Goal: Task Accomplishment & Management: Manage account settings

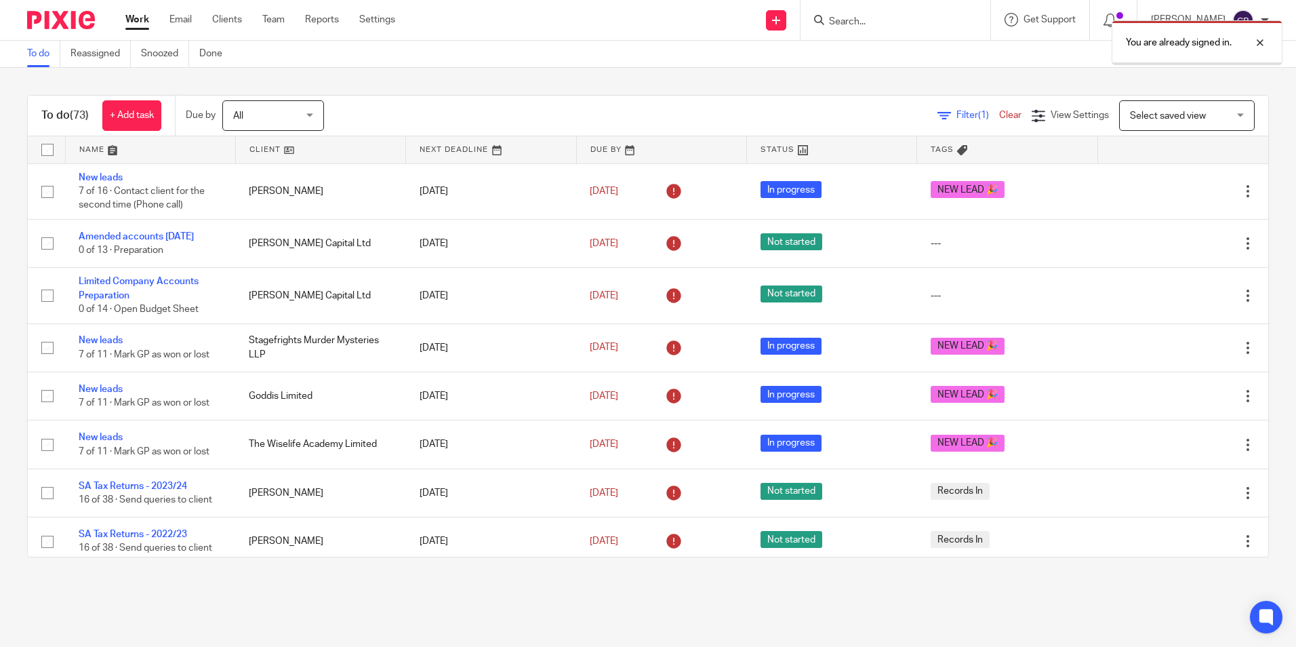
click at [874, 26] on div "You are already signed in." at bounding box center [965, 40] width 634 height 52
click at [872, 17] on div "You are already signed in." at bounding box center [965, 40] width 634 height 52
click at [866, 19] on div "You are already signed in." at bounding box center [965, 40] width 634 height 52
click at [854, 16] on div "You are already signed in." at bounding box center [965, 40] width 634 height 52
click at [854, 20] on div "You are already signed in." at bounding box center [965, 40] width 634 height 52
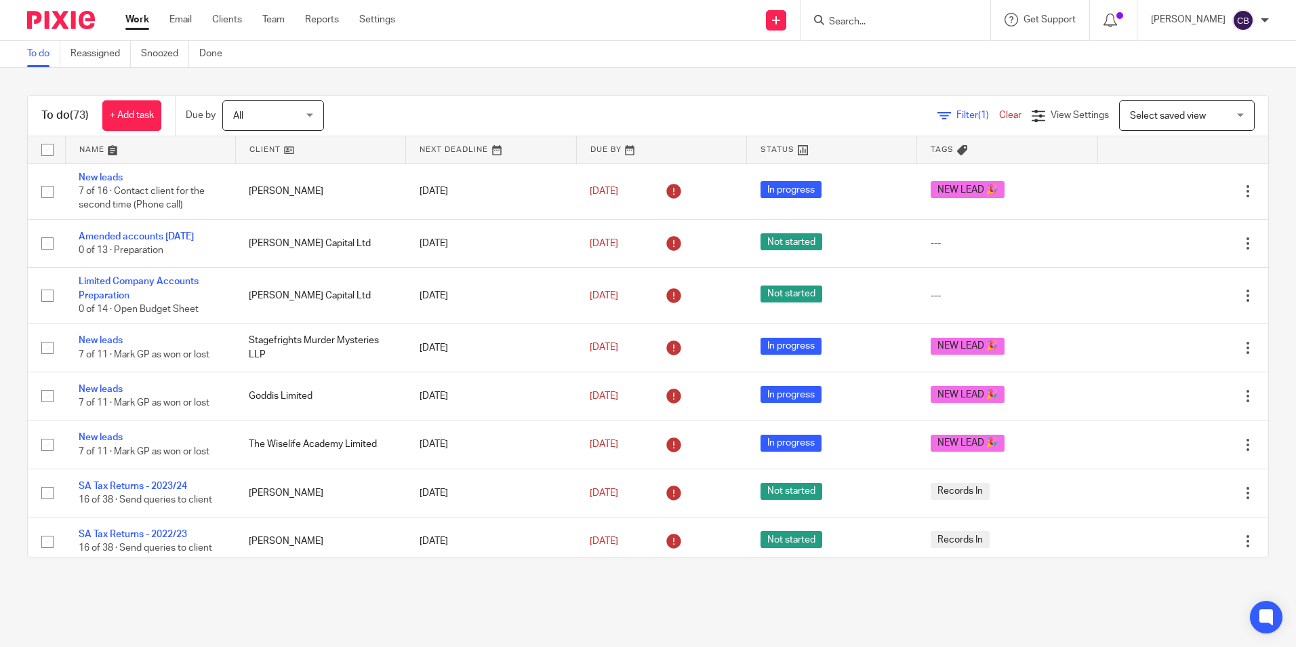
click at [862, 89] on div "To do (73) + Add task Due by All All Today Tomorrow This week Next week This mo…" at bounding box center [648, 326] width 1296 height 516
drag, startPoint x: 855, startPoint y: 85, endPoint x: 858, endPoint y: 77, distance: 8.2
click at [855, 82] on div "To do (73) + Add task Due by All All Today Tomorrow This week Next week This mo…" at bounding box center [648, 326] width 1296 height 516
click at [848, 86] on div "To do (73) + Add task Due by All All Today Tomorrow This week Next week This mo…" at bounding box center [648, 326] width 1296 height 516
click at [842, 79] on div "To do (73) + Add task Due by All All Today Tomorrow This week Next week This mo…" at bounding box center [648, 326] width 1296 height 516
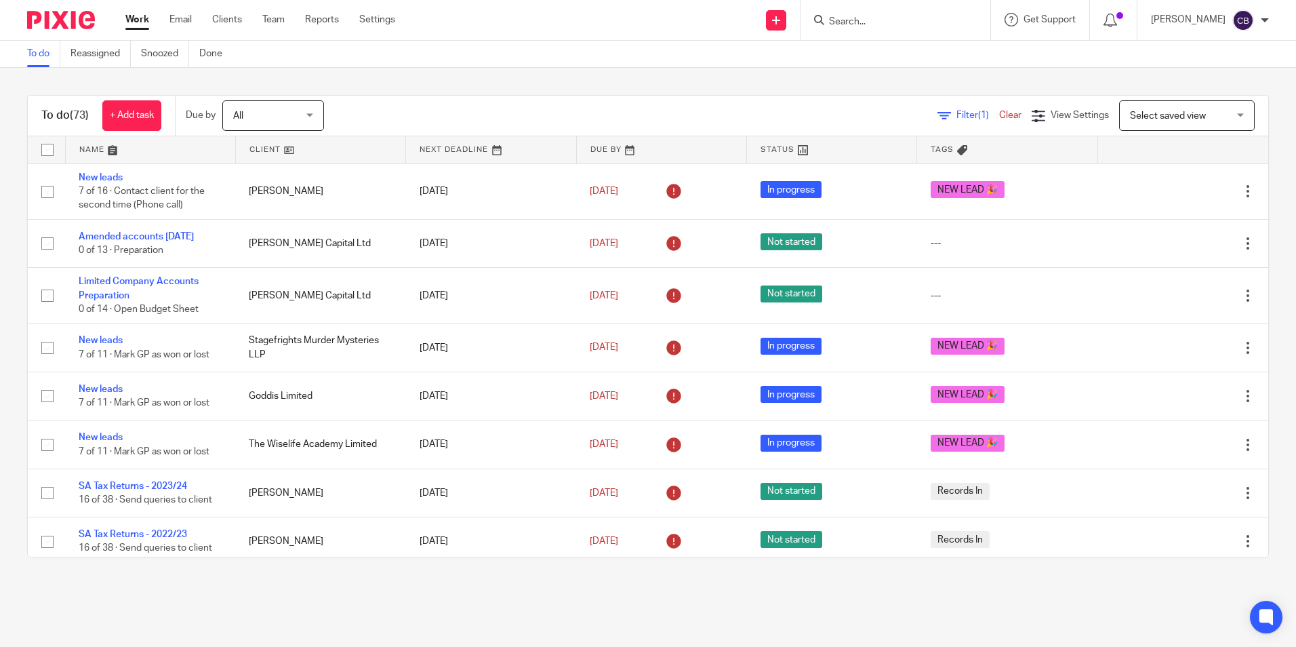
click at [863, 22] on input "Search" at bounding box center [888, 22] width 122 height 12
click at [841, 72] on div "To do (73) + Add task Due by All All Today Tomorrow This week Next week This mo…" at bounding box center [648, 326] width 1296 height 516
click at [1266, 179] on div "To do (73) + Add task Due by All All Today Tomorrow This week Next week This mo…" at bounding box center [648, 326] width 1296 height 516
drag, startPoint x: 844, startPoint y: 594, endPoint x: 827, endPoint y: 646, distance: 54.4
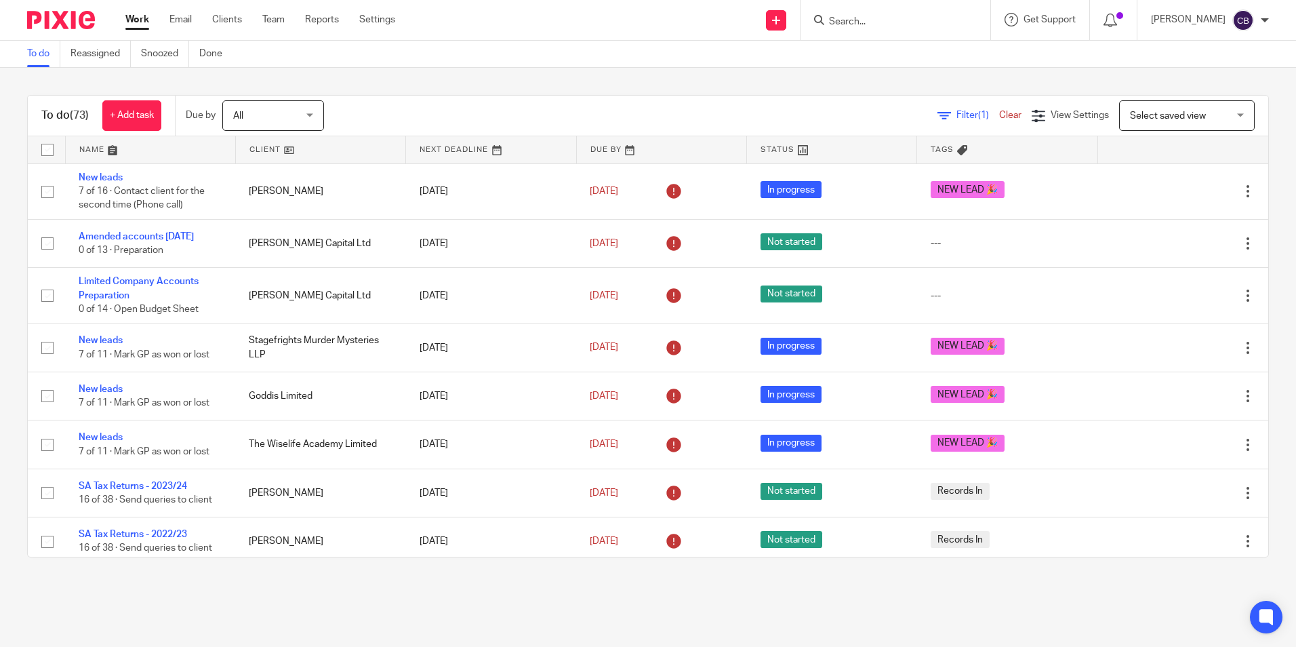
click at [844, 596] on main "To do Reassigned Snoozed Done To do (73) + Add task Due by All All Today Tomorr…" at bounding box center [648, 323] width 1296 height 647
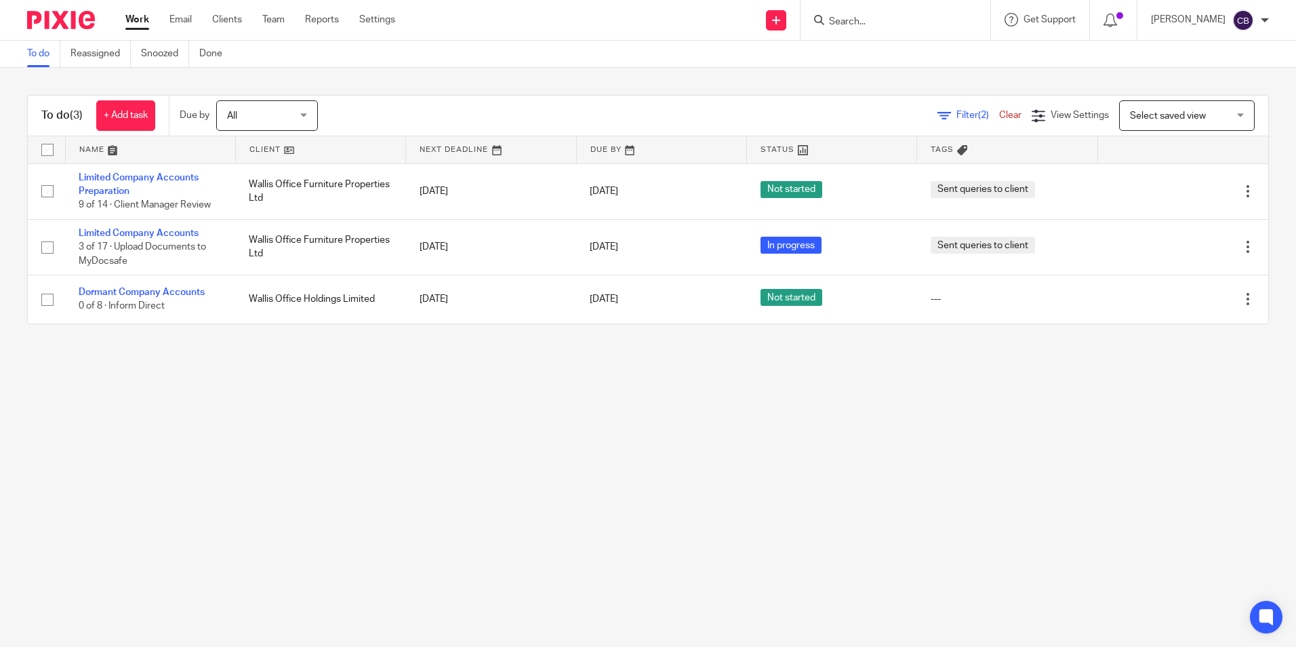
click at [548, 405] on main "To do Reassigned Snoozed Done To do (3) + Add task Due by All All Today Tomorro…" at bounding box center [648, 323] width 1296 height 647
click at [999, 114] on link "Clear" at bounding box center [1010, 114] width 22 height 9
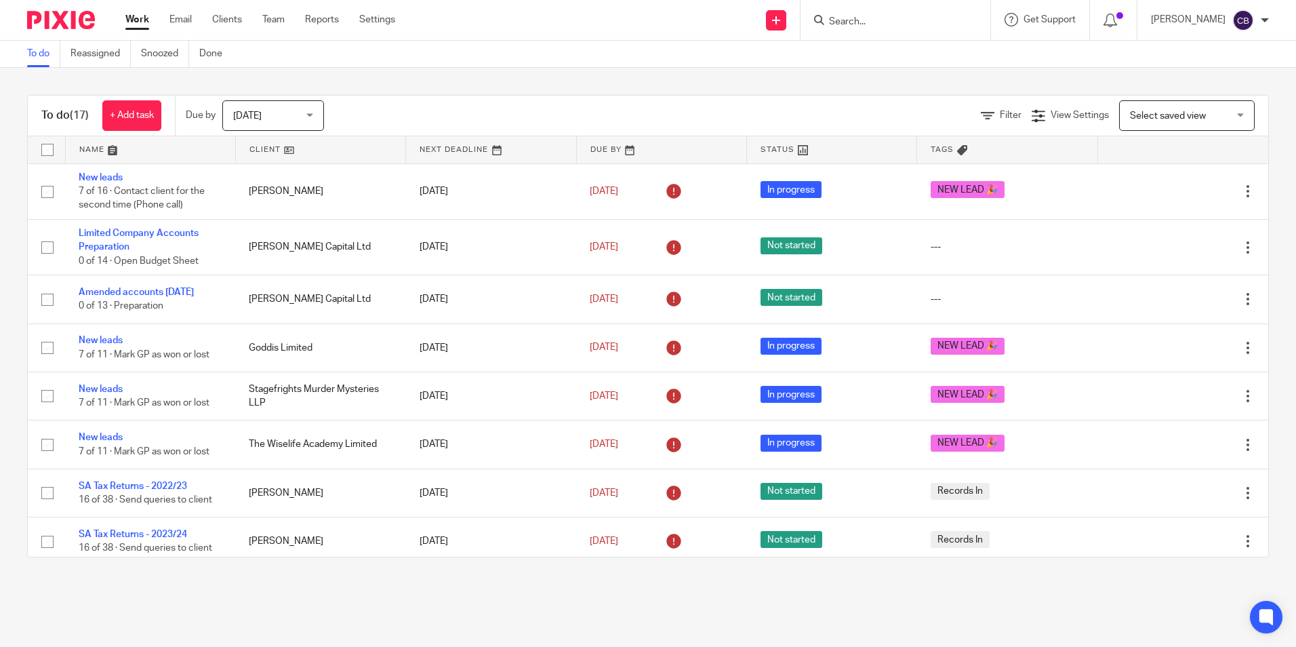
drag, startPoint x: 958, startPoint y: 112, endPoint x: 967, endPoint y: 110, distance: 8.9
click at [961, 112] on div "Filter View Settings View Settings Manage saved views Select saved view Select …" at bounding box center [808, 115] width 920 height 30
click at [981, 111] on link "Filter" at bounding box center [1001, 114] width 41 height 9
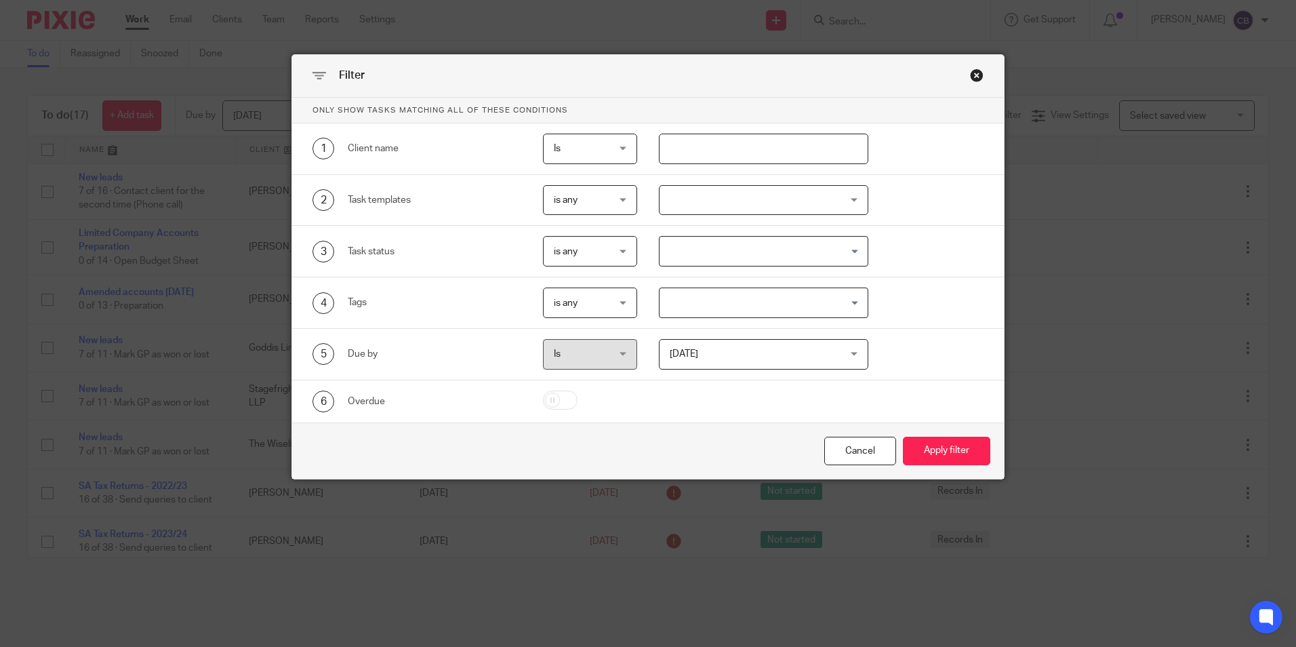
click at [725, 139] on input "text" at bounding box center [763, 149] width 209 height 30
type input "SPS"
click at [903, 436] on button "Apply filter" at bounding box center [946, 450] width 87 height 29
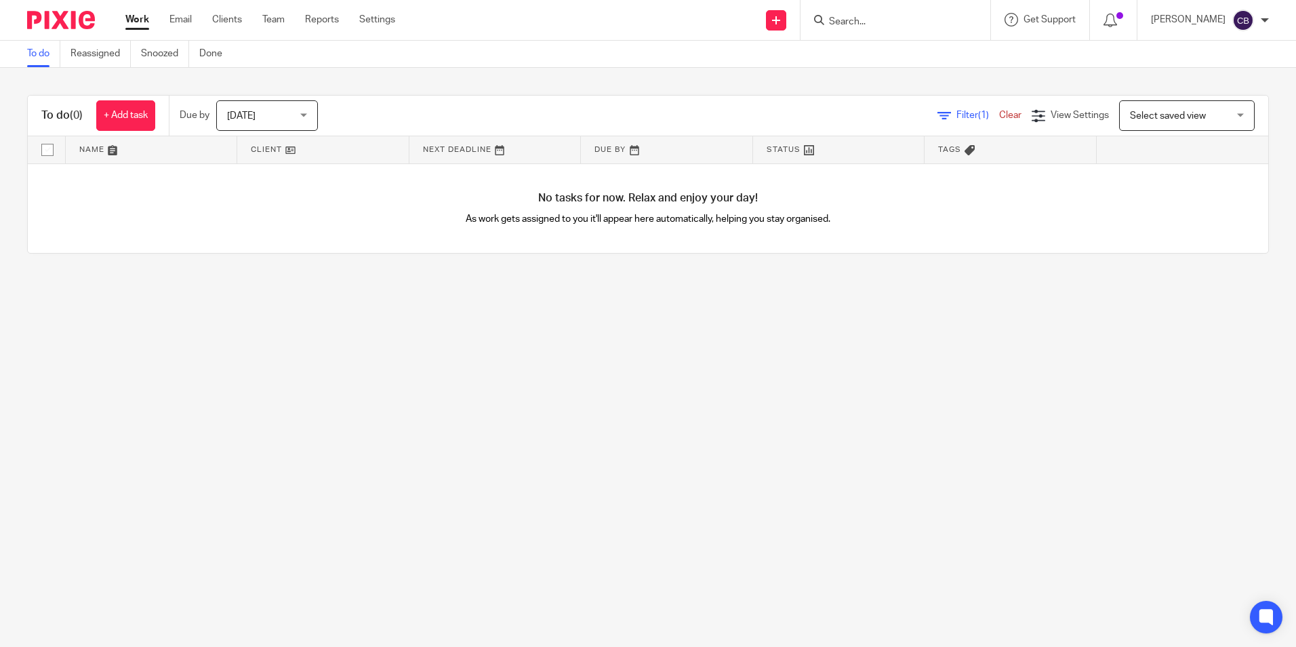
drag, startPoint x: 468, startPoint y: 397, endPoint x: 374, endPoint y: 267, distance: 160.6
click at [463, 375] on main "To do Reassigned Snoozed Done To do (0) + Add task Due by Today Today Today Tom…" at bounding box center [648, 323] width 1296 height 647
click at [282, 119] on span "[DATE]" at bounding box center [263, 115] width 72 height 28
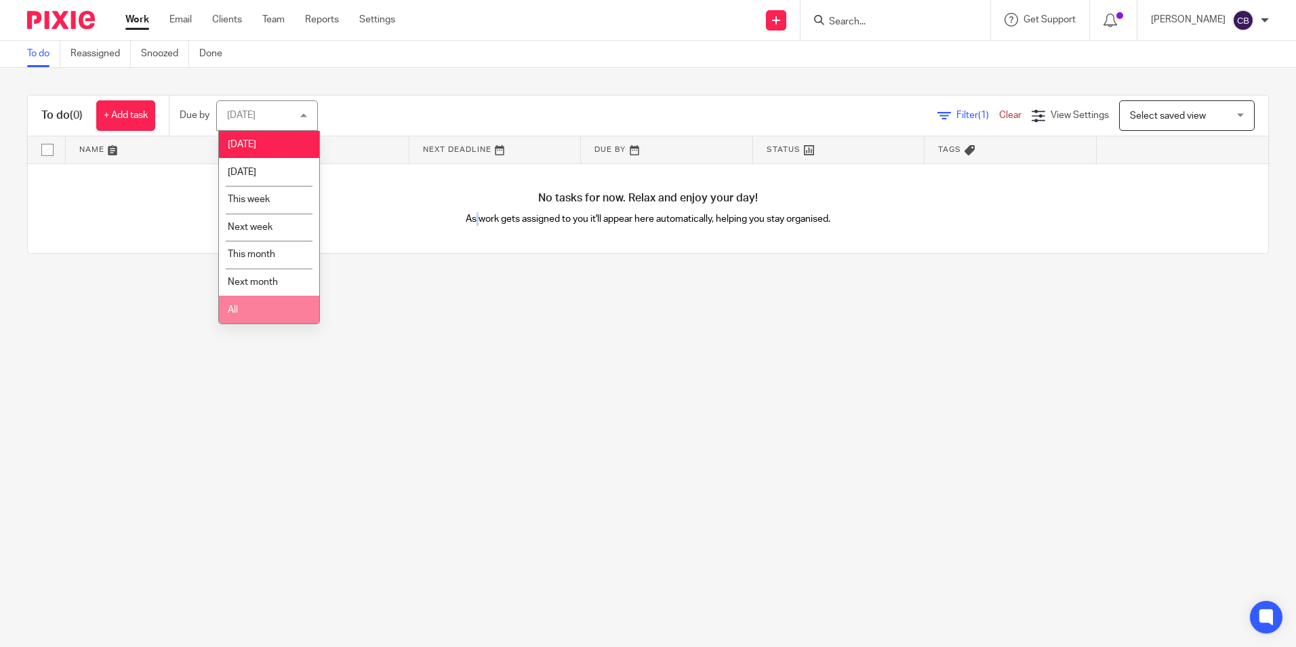
click at [279, 310] on li "All" at bounding box center [269, 309] width 100 height 28
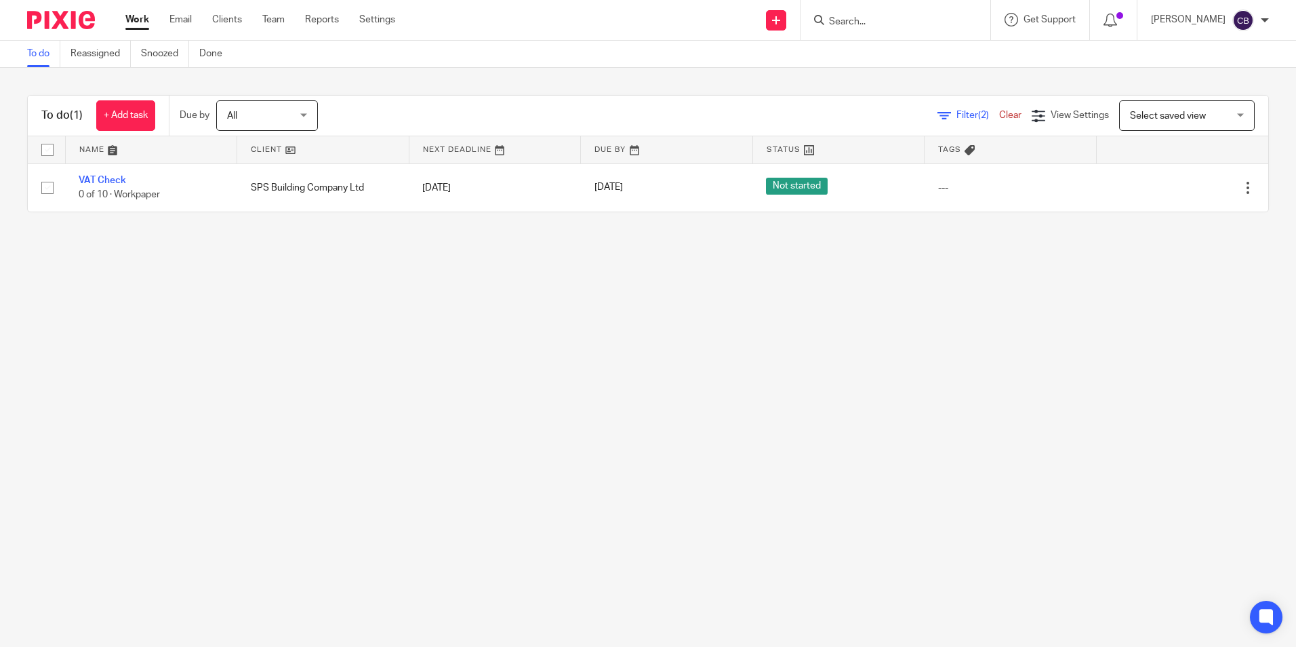
drag, startPoint x: 53, startPoint y: 305, endPoint x: 72, endPoint y: 226, distance: 81.5
click at [55, 293] on main "To do Reassigned Snoozed Done To do (1) + Add task Due by All All [DATE] [DATE]…" at bounding box center [648, 323] width 1296 height 647
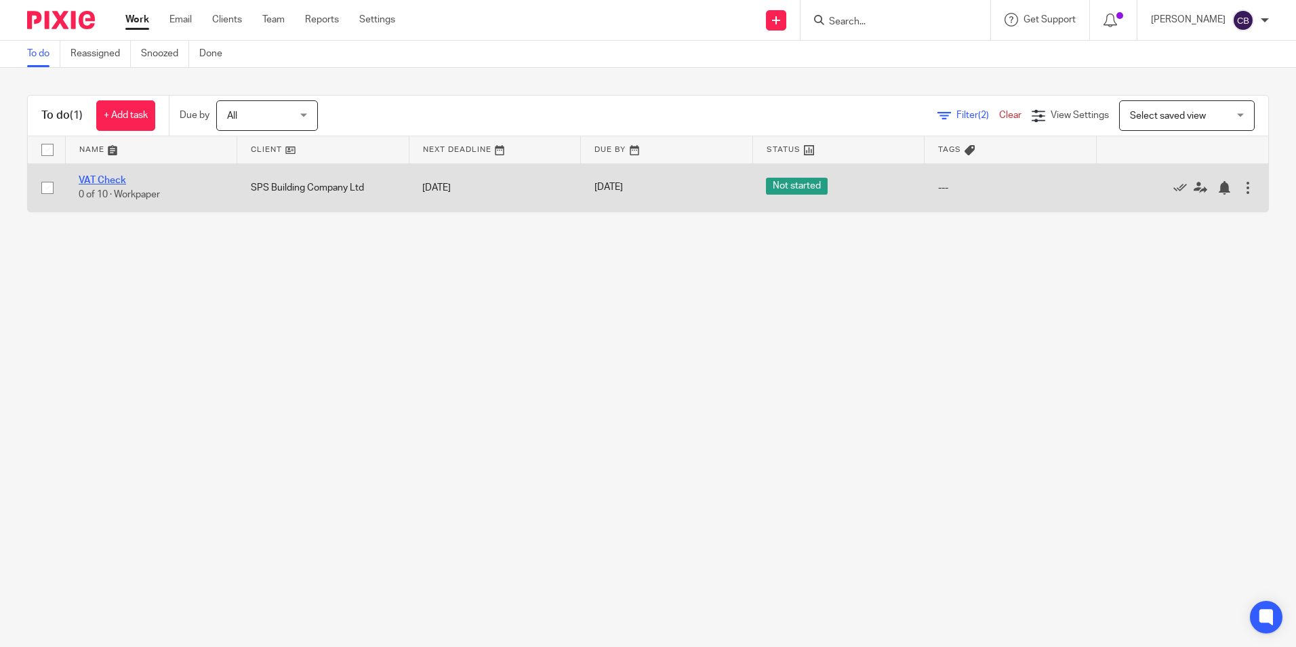
click at [99, 178] on link "VAT Check" at bounding box center [102, 180] width 47 height 9
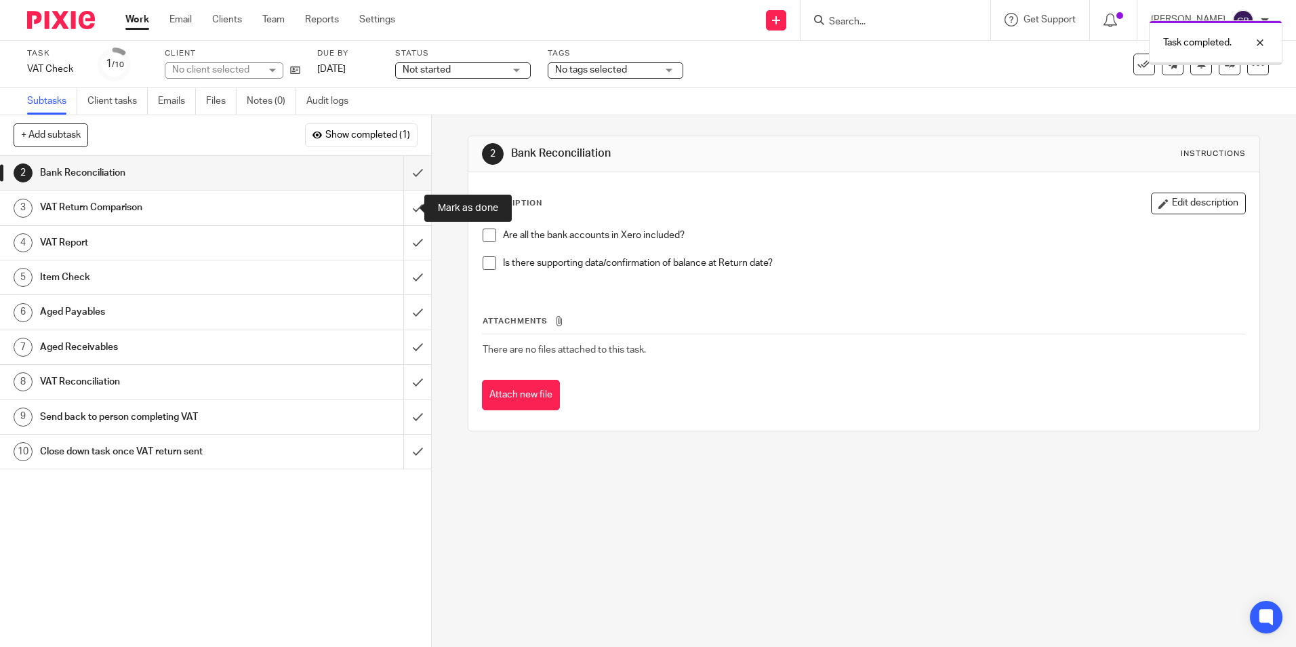
click at [399, 201] on input "submit" at bounding box center [215, 207] width 431 height 34
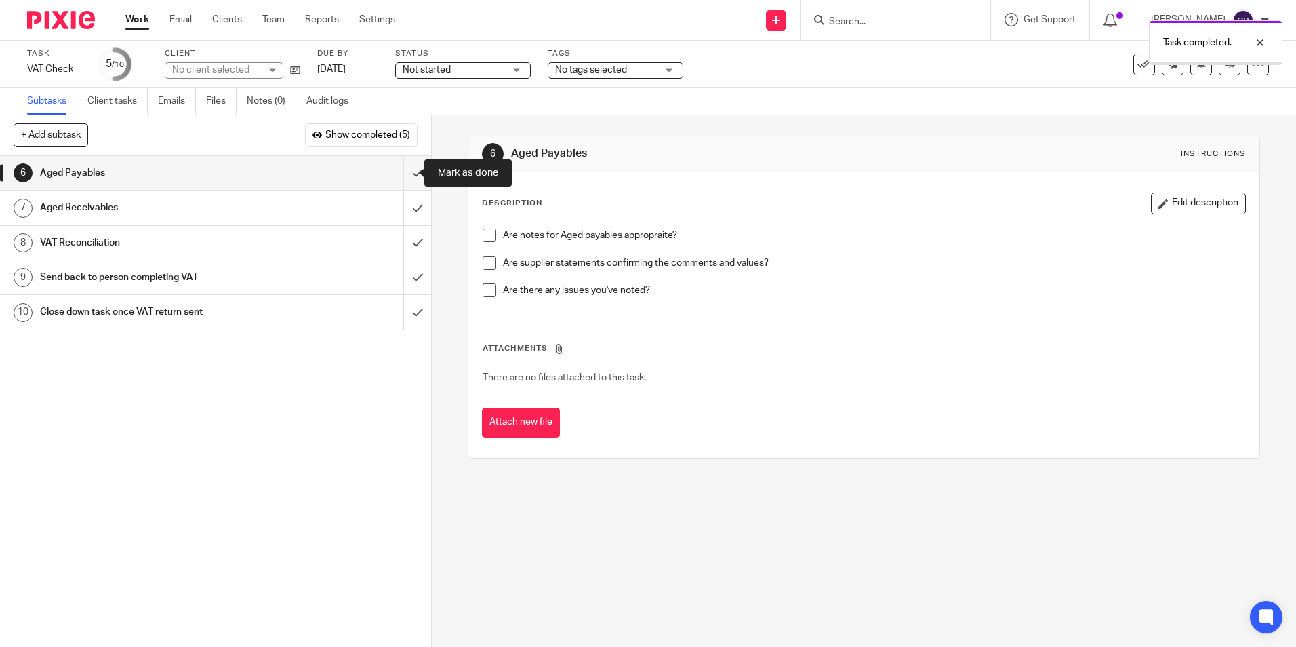
click at [405, 169] on input "submit" at bounding box center [215, 173] width 431 height 34
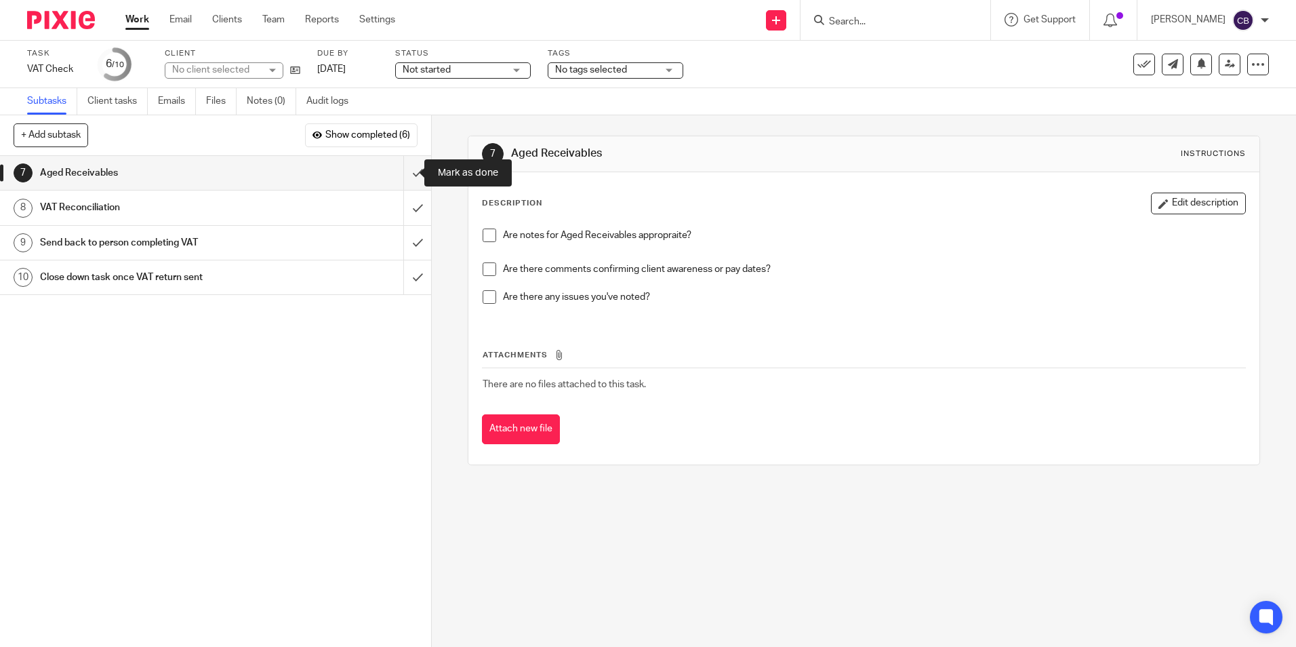
click at [407, 168] on input "submit" at bounding box center [215, 173] width 431 height 34
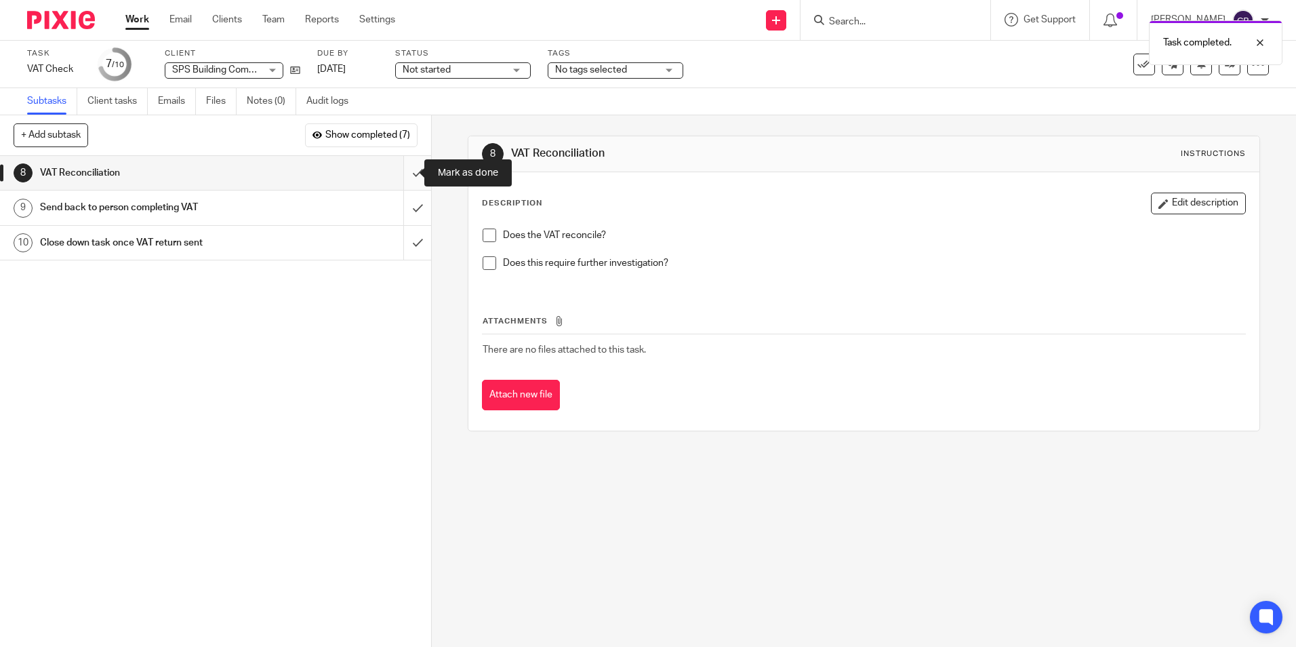
drag, startPoint x: 409, startPoint y: 171, endPoint x: 413, endPoint y: 197, distance: 26.0
click at [409, 170] on input "submit" at bounding box center [215, 173] width 431 height 34
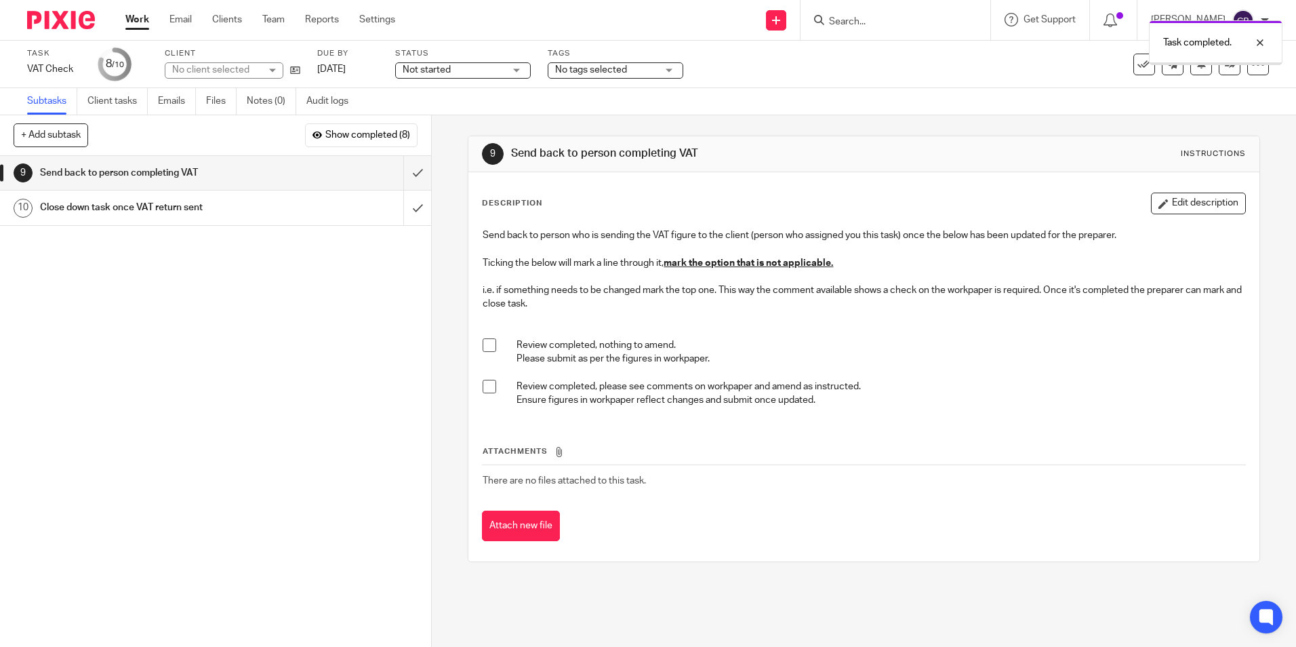
drag, startPoint x: 692, startPoint y: 323, endPoint x: 649, endPoint y: 365, distance: 60.4
click at [692, 323] on p at bounding box center [864, 325] width 762 height 28
click at [487, 389] on span at bounding box center [490, 387] width 14 height 14
click at [998, 319] on p at bounding box center [864, 325] width 762 height 28
click at [1253, 91] on div at bounding box center [1249, 94] width 37 height 16
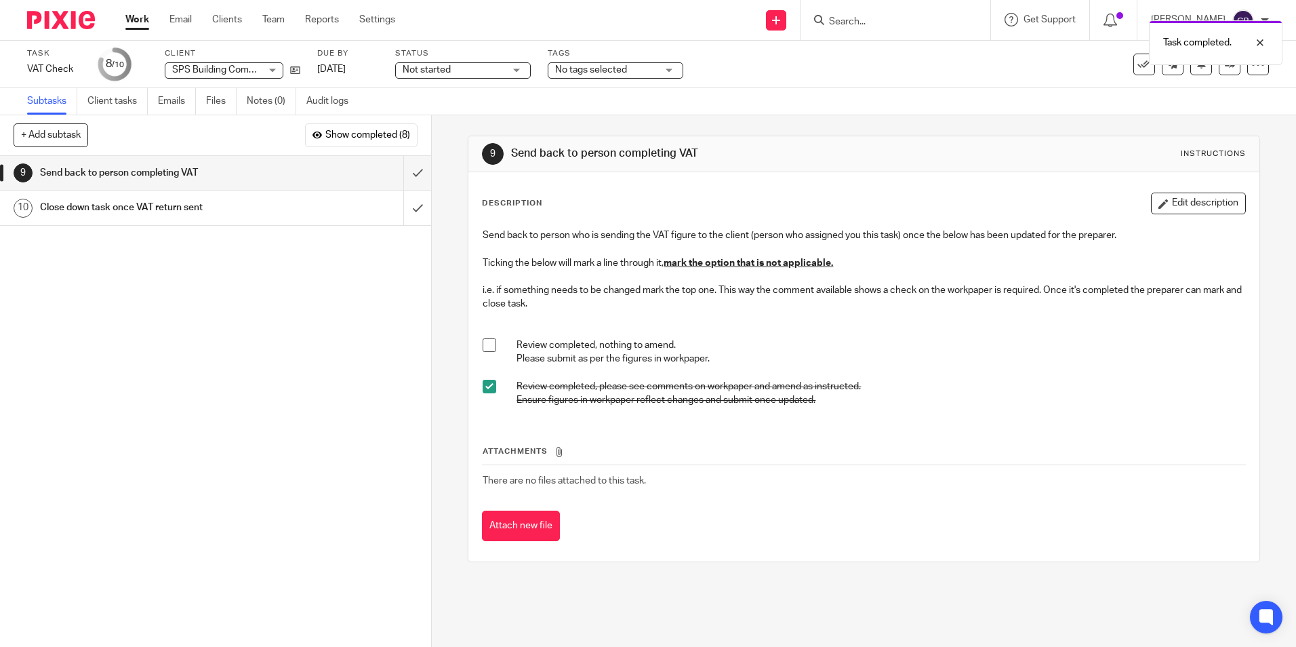
click at [1224, 68] on body "Work Email Clients Team Reports Settings Work Email Clients Team Reports Settin…" at bounding box center [648, 323] width 1296 height 647
click at [1218, 73] on link at bounding box center [1229, 65] width 22 height 22
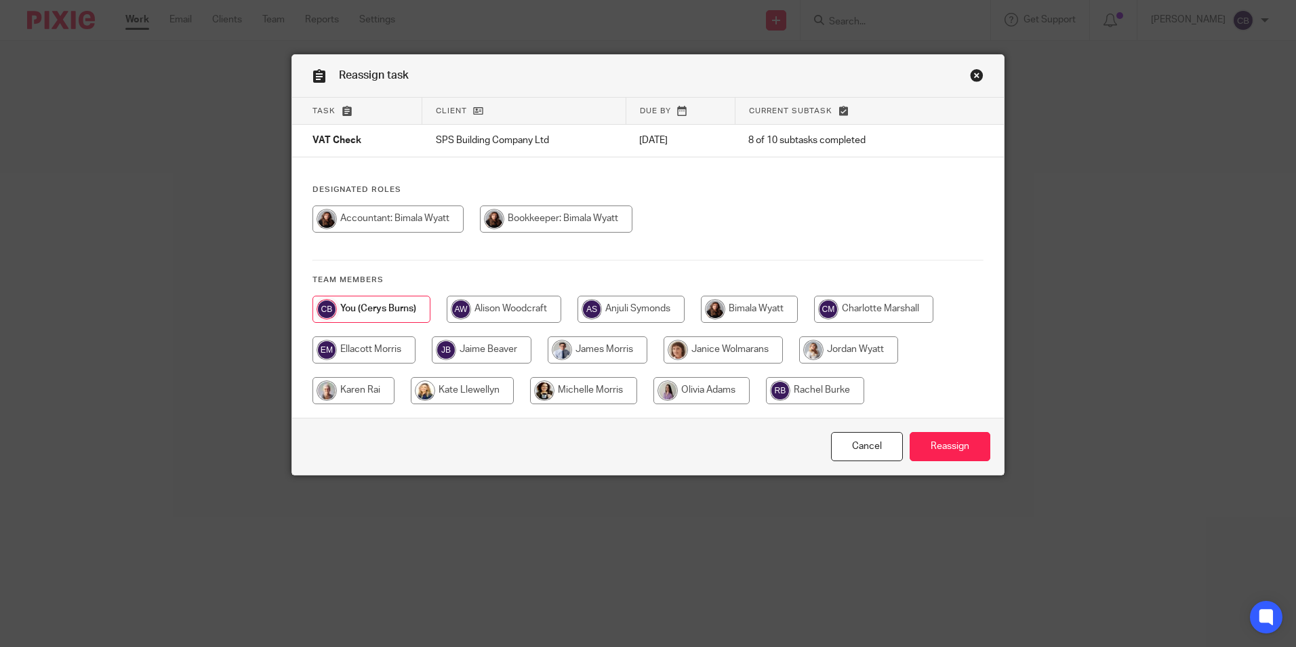
click at [754, 310] on input "radio" at bounding box center [749, 308] width 97 height 27
radio input "true"
click at [951, 440] on input "Reassign" at bounding box center [949, 446] width 81 height 29
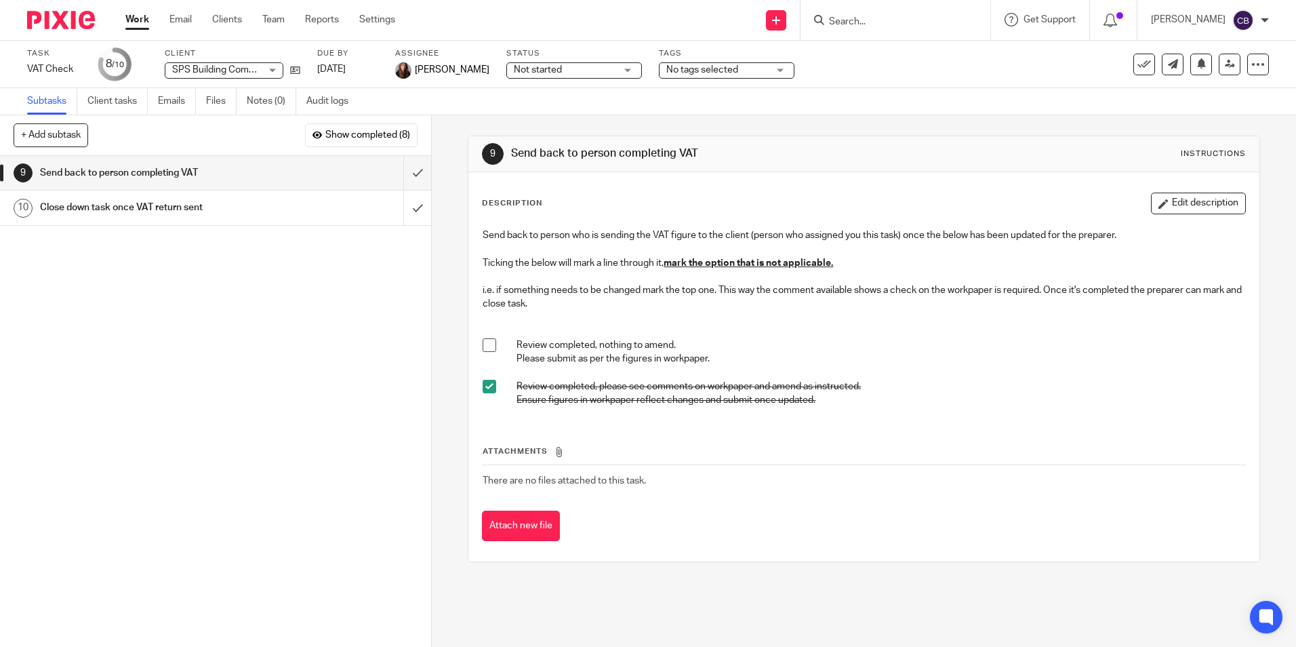
drag, startPoint x: 834, startPoint y: 558, endPoint x: 712, endPoint y: 621, distance: 137.0
click at [809, 569] on div "9 Send back to person completing VAT Instructions Description Edit description …" at bounding box center [864, 348] width 792 height 467
drag, startPoint x: 712, startPoint y: 621, endPoint x: 849, endPoint y: 618, distance: 136.9
click at [716, 620] on div "9 Send back to person completing VAT Instructions Description Edit description …" at bounding box center [864, 380] width 864 height 531
drag, startPoint x: 224, startPoint y: 407, endPoint x: 190, endPoint y: 400, distance: 33.9
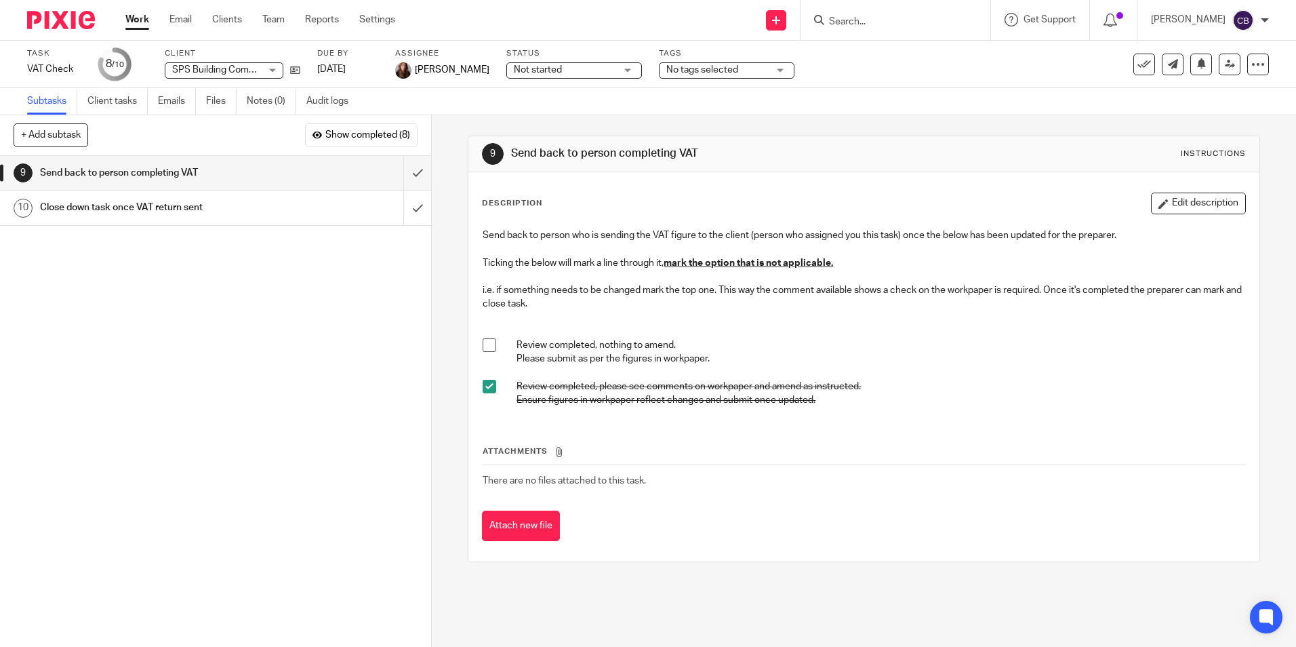
click at [221, 407] on div "1 Workpaper 2 Bank Reconciliation 3 VAT Return Comparison 4 VAT Report 5 Item C…" at bounding box center [215, 401] width 431 height 491
drag, startPoint x: 190, startPoint y: 399, endPoint x: 201, endPoint y: 258, distance: 141.4
click at [190, 384] on div "1 Workpaper 2 Bank Reconciliation 3 VAT Return Comparison 4 VAT Report 5 Item C…" at bounding box center [215, 401] width 431 height 491
drag, startPoint x: 135, startPoint y: 17, endPoint x: 169, endPoint y: 197, distance: 183.4
click at [134, 16] on link "Work" at bounding box center [137, 20] width 24 height 14
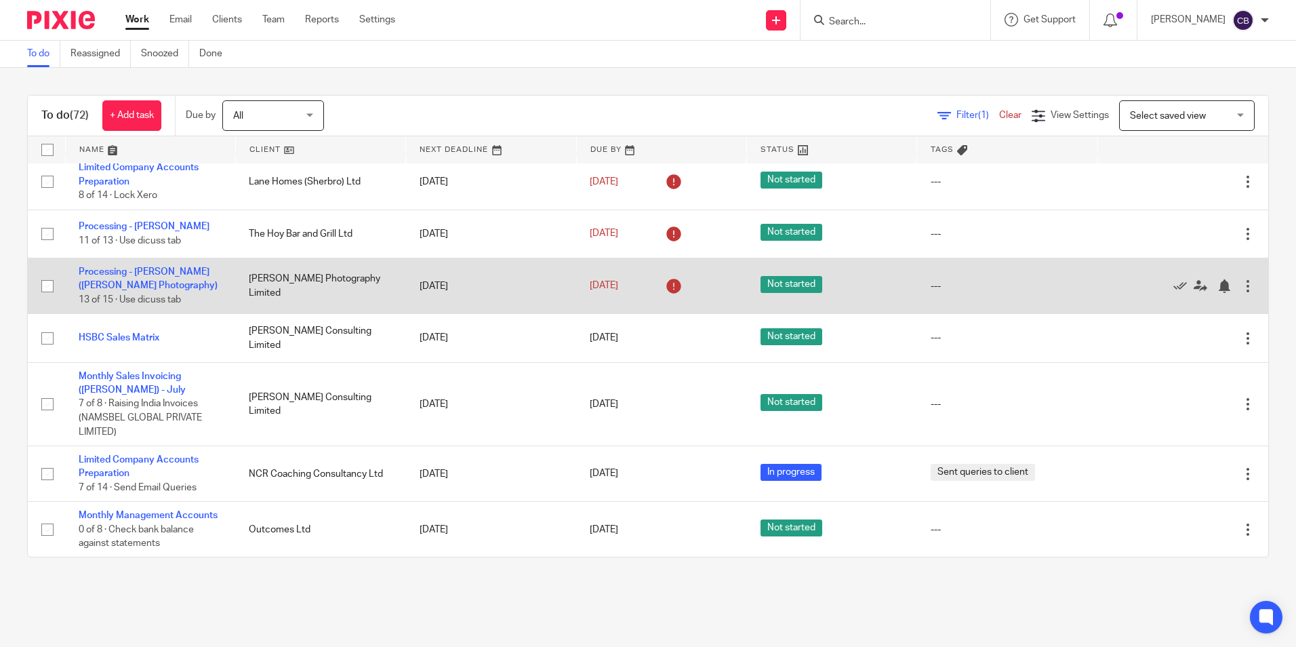
scroll to position [678, 0]
